Goal: Task Accomplishment & Management: Complete application form

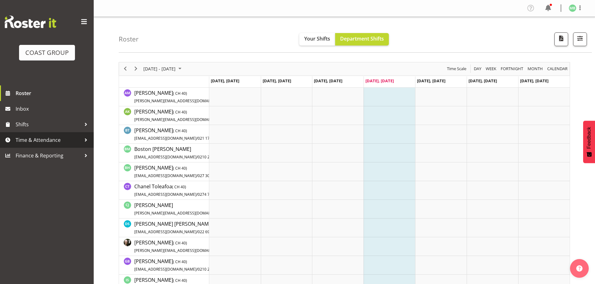
click at [59, 138] on span "Time & Attendance" at bounding box center [49, 139] width 66 height 9
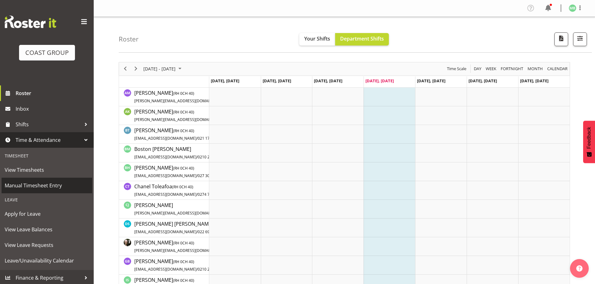
click at [49, 185] on span "Manual Timesheet Entry" at bounding box center [47, 185] width 84 height 9
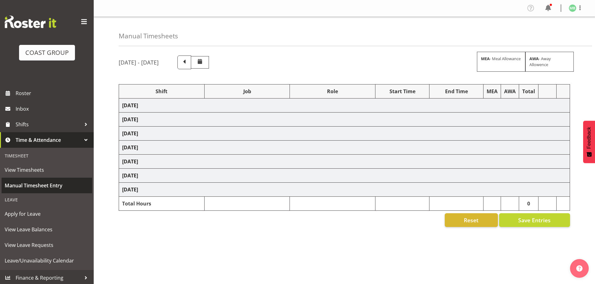
select select "16481"
select select "9465"
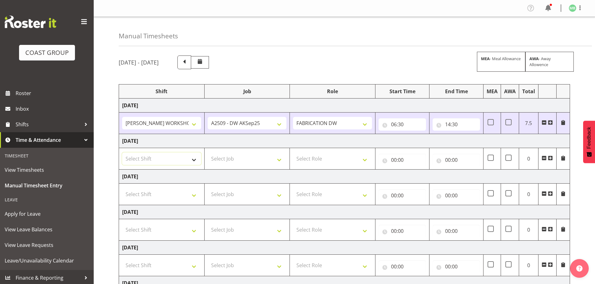
click at [157, 156] on select "Select Shift AKL SIGN ADMIN1 (LEAVE ALONE, DONT MAKE INACTIVE) DW ACCOUNT MANAG…" at bounding box center [161, 159] width 79 height 12
select select "16481"
click at [122, 153] on select "Select Shift AKL SIGN ADMIN1 (LEAVE ALONE, DONT MAKE INACTIVE) DW ACCOUNT MANAG…" at bounding box center [161, 159] width 79 height 12
click at [220, 158] on select "Select Job 1 Carlton Events 1 [PERSON_NAME][GEOGRAPHIC_DATA] 1 [PERSON_NAME][GE…" at bounding box center [247, 159] width 79 height 12
select select "9465"
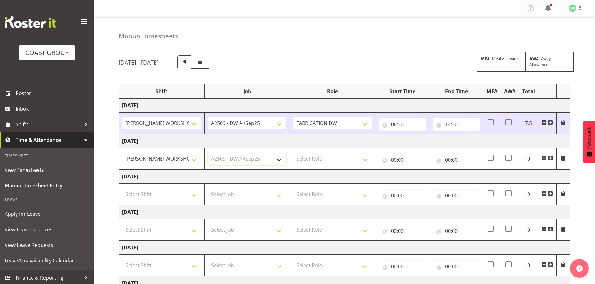
click at [208, 153] on select "Select Job 1 Carlton Events 1 [PERSON_NAME][GEOGRAPHIC_DATA] 1 [PERSON_NAME][GE…" at bounding box center [247, 159] width 79 height 12
click at [332, 161] on select "Select Role FABRICATION DW" at bounding box center [332, 159] width 79 height 12
select select "543"
click at [293, 153] on select "Select Role FABRICATION DW" at bounding box center [332, 159] width 79 height 12
click at [394, 158] on input "00:00" at bounding box center [401, 160] width 47 height 12
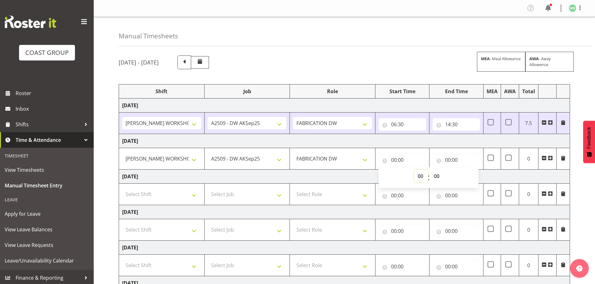
click at [420, 175] on select "00 01 02 03 04 05 06 07 08 09 10 11 12 13 14 15 16 17 18 19 20 21 22 23" at bounding box center [421, 176] width 14 height 12
select select "6"
click at [414, 170] on select "00 01 02 03 04 05 06 07 08 09 10 11 12 13 14 15 16 17 18 19 20 21 22 23" at bounding box center [421, 176] width 14 height 12
type input "06:00"
click at [449, 159] on input "00:00" at bounding box center [455, 160] width 47 height 12
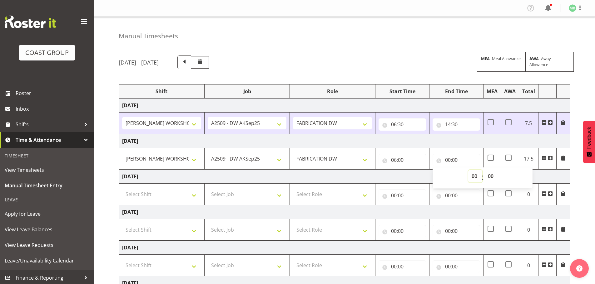
click at [473, 175] on select "00 01 02 03 04 05 06 07 08 09 10 11 12 13 14 15 16 17 18 19 20 21 22 23" at bounding box center [475, 176] width 14 height 12
select select "14"
click at [468, 170] on select "00 01 02 03 04 05 06 07 08 09 10 11 12 13 14 15 16 17 18 19 20 21 22 23" at bounding box center [475, 176] width 14 height 12
type input "14:00"
click at [491, 175] on select "00 01 02 03 04 05 06 07 08 09 10 11 12 13 14 15 16 17 18 19 20 21 22 23 24 25 2…" at bounding box center [491, 176] width 14 height 12
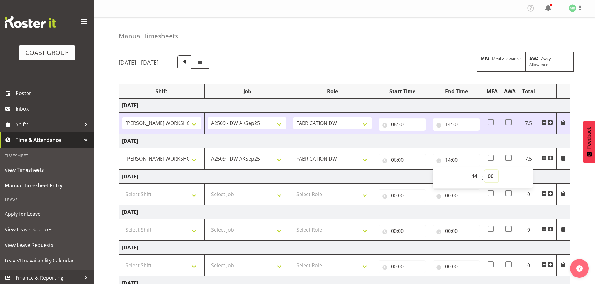
select select "30"
click at [484, 170] on select "00 01 02 03 04 05 06 07 08 09 10 11 12 13 14 15 16 17 18 19 20 21 22 23 24 25 2…" at bounding box center [491, 176] width 14 height 12
type input "14:30"
click at [584, 191] on div "[DATE] - [DATE] MEA - Meal Allowance AWA - Away Allowence Shift Job Role Start …" at bounding box center [357, 217] width 476 height 332
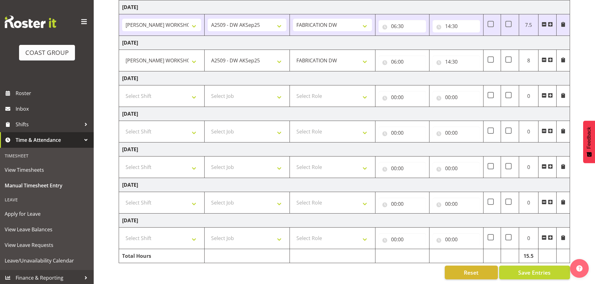
scroll to position [103, 0]
click at [535, 269] on span "Save Entries" at bounding box center [534, 273] width 32 height 8
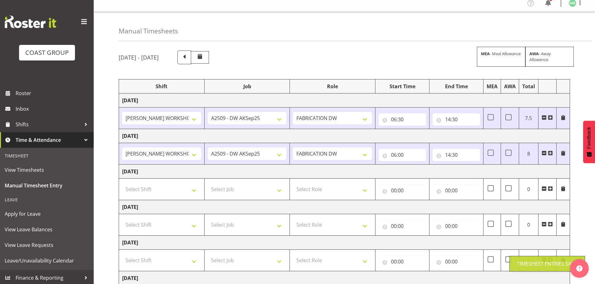
scroll to position [0, 0]
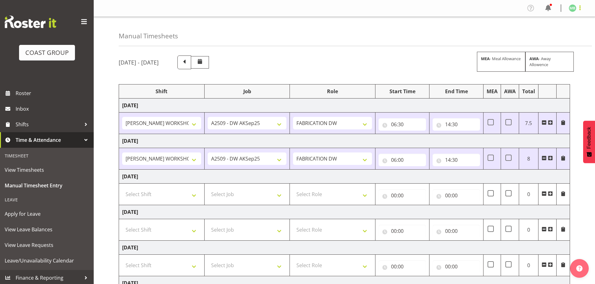
click at [580, 7] on span at bounding box center [579, 7] width 7 height 7
click at [546, 32] on link "Log Out" at bounding box center [554, 32] width 60 height 11
